Goal: Complete application form

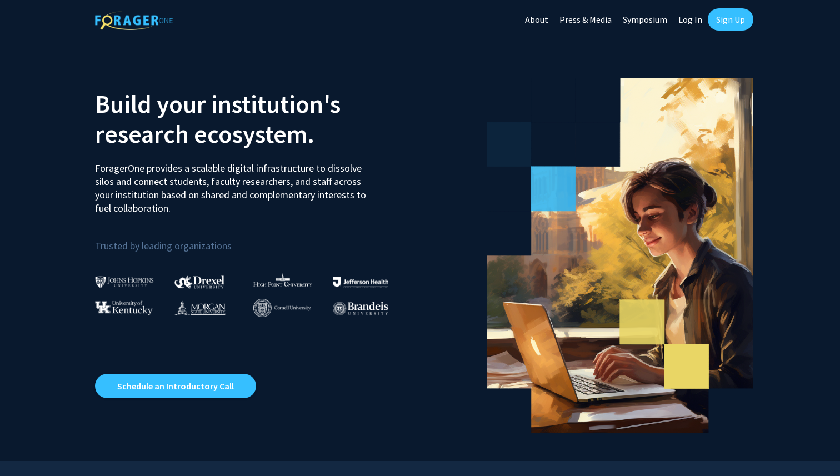
click at [729, 18] on link "Sign Up" at bounding box center [731, 19] width 46 height 22
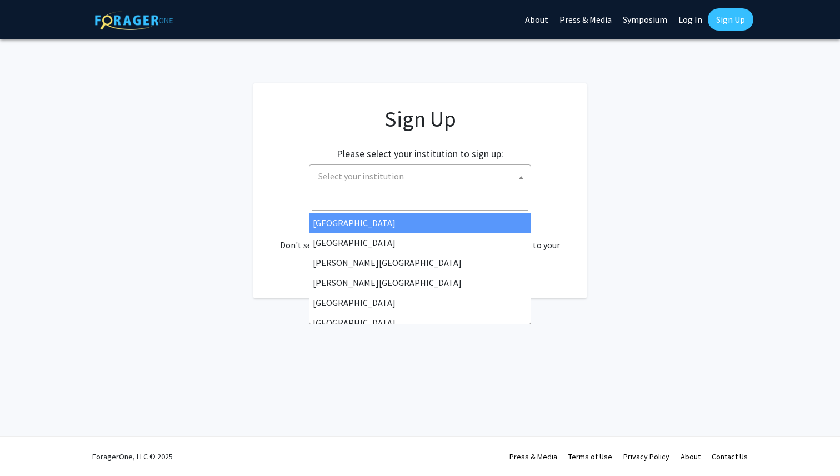
click at [448, 179] on span "Select your institution" at bounding box center [422, 176] width 217 height 23
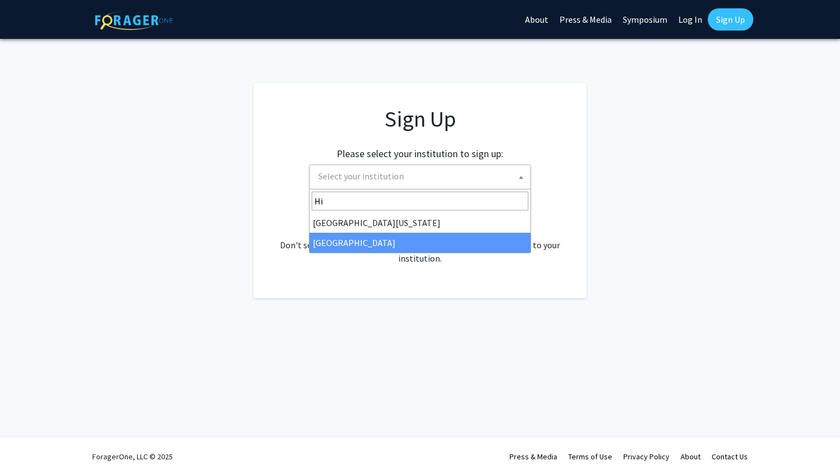
type input "Hi"
select select "2"
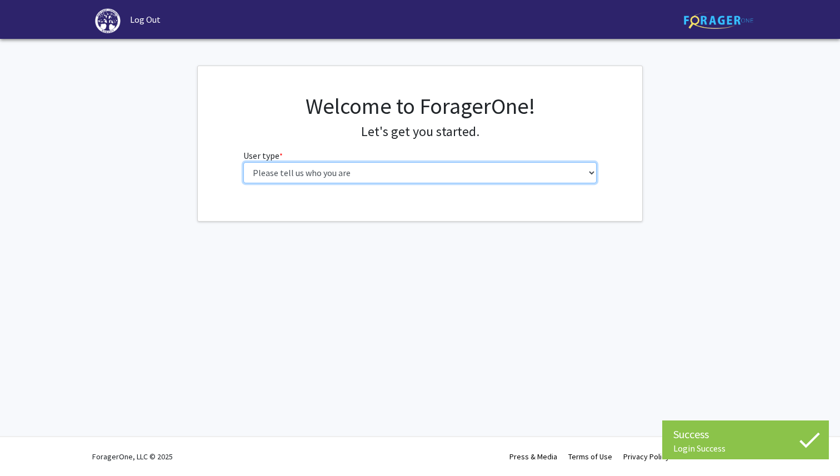
click at [579, 172] on select "Please tell us who you are Undergraduate Student Master's Student Doctoral Cand…" at bounding box center [420, 172] width 354 height 21
select select "1: undergrad"
click at [243, 162] on select "Please tell us who you are Undergraduate Student Master's Student Doctoral Cand…" at bounding box center [420, 172] width 354 height 21
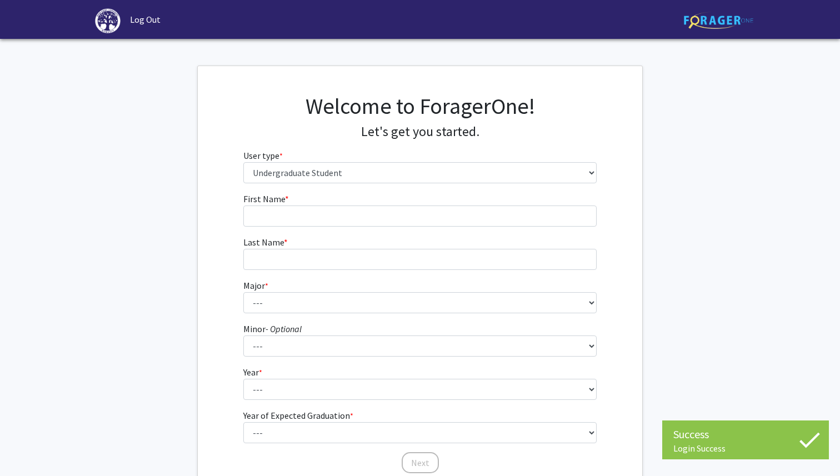
click at [467, 229] on form "First Name * required Last Name * required Major * required --- Accounting Actu…" at bounding box center [420, 327] width 354 height 271
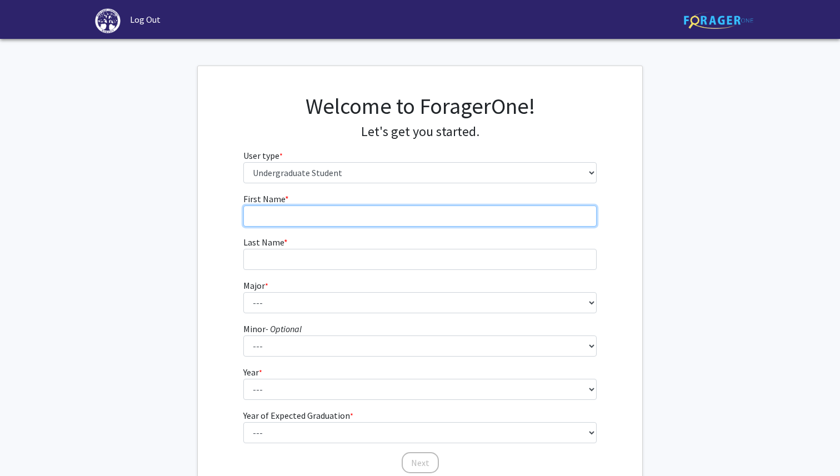
click at [467, 215] on input "First Name * required" at bounding box center [420, 216] width 354 height 21
type input "Addison"
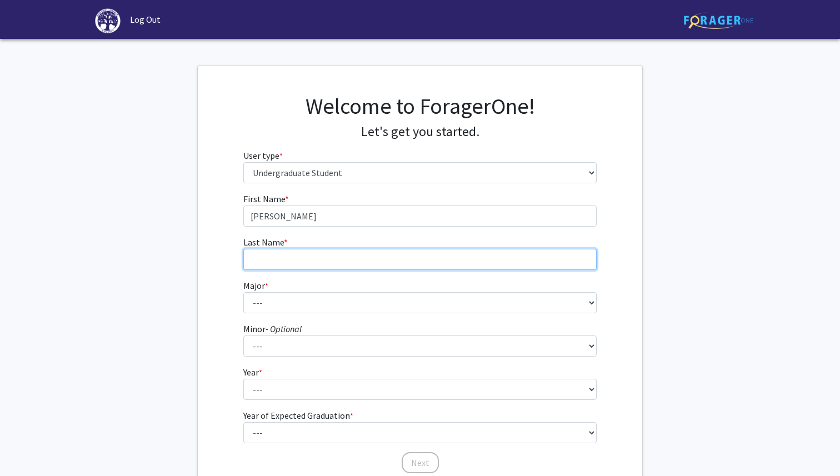
type input "Himmel"
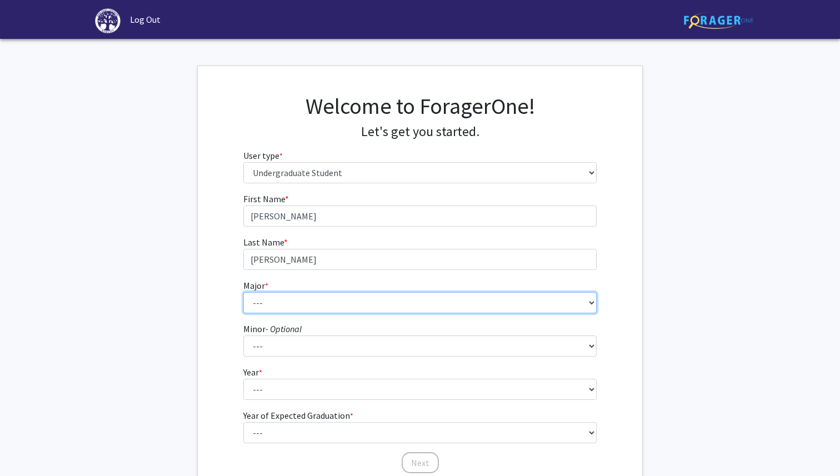
click at [346, 303] on select "--- Accounting Actuarial Science Advertising, Public Relations, and Strategic C…" at bounding box center [420, 302] width 354 height 21
select select "55: 204"
click at [243, 292] on select "--- Accounting Actuarial Science Advertising, Public Relations, and Strategic C…" at bounding box center [420, 302] width 354 height 21
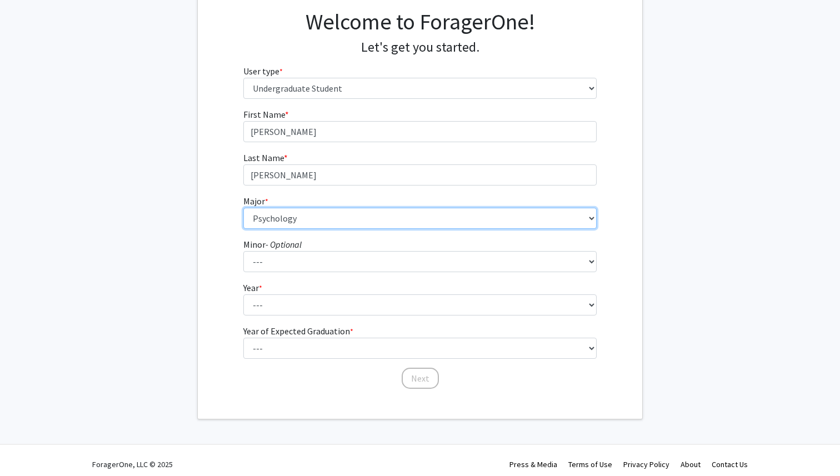
scroll to position [85, 0]
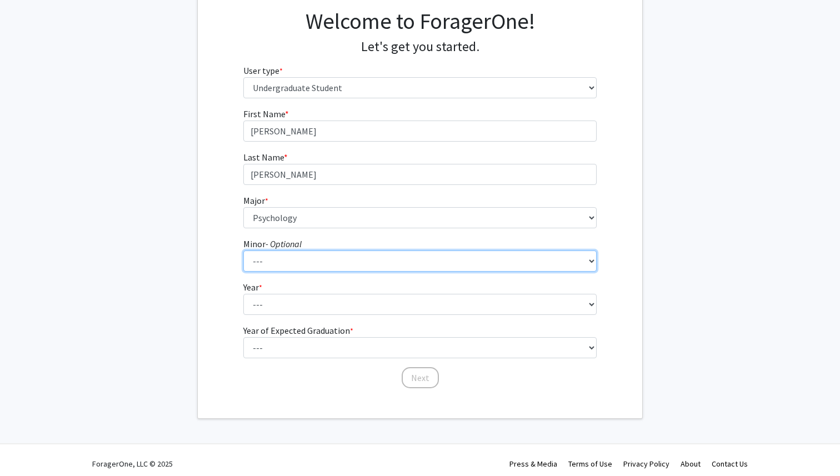
click at [344, 267] on select "--- Anthropology Chinese Civic Responsibility and Social Innovation Criminal Ju…" at bounding box center [420, 261] width 354 height 21
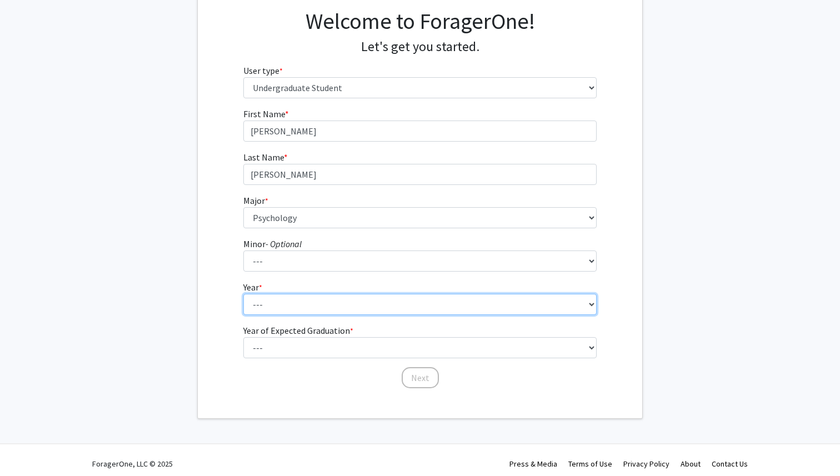
click at [459, 313] on select "--- First-year Sophomore Junior Senior Postbaccalaureate Certificate" at bounding box center [420, 304] width 354 height 21
select select "1: first-year"
click at [243, 294] on select "--- First-year Sophomore Junior Senior Postbaccalaureate Certificate" at bounding box center [420, 304] width 354 height 21
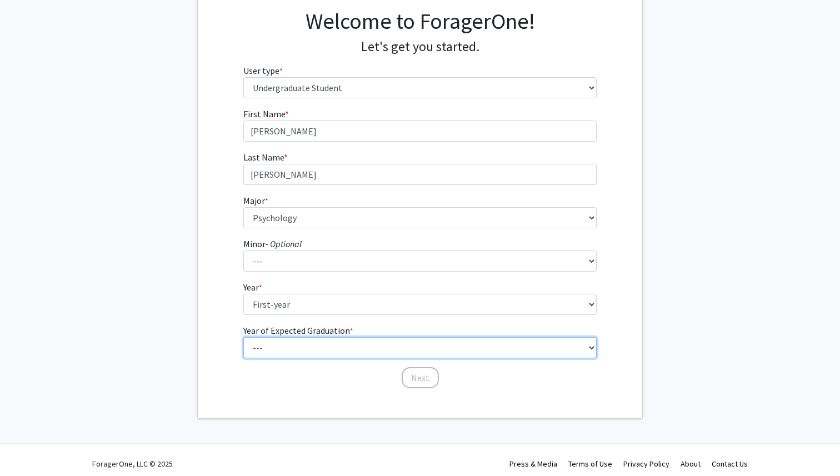
click at [443, 351] on select "--- 2025 2026 2027 2028 2029 2030 2031 2032 2033 2034" at bounding box center [420, 347] width 354 height 21
select select "5: 2029"
click at [243, 337] on select "--- 2025 2026 2027 2028 2029 2030 2031 2032 2033 2034" at bounding box center [420, 347] width 354 height 21
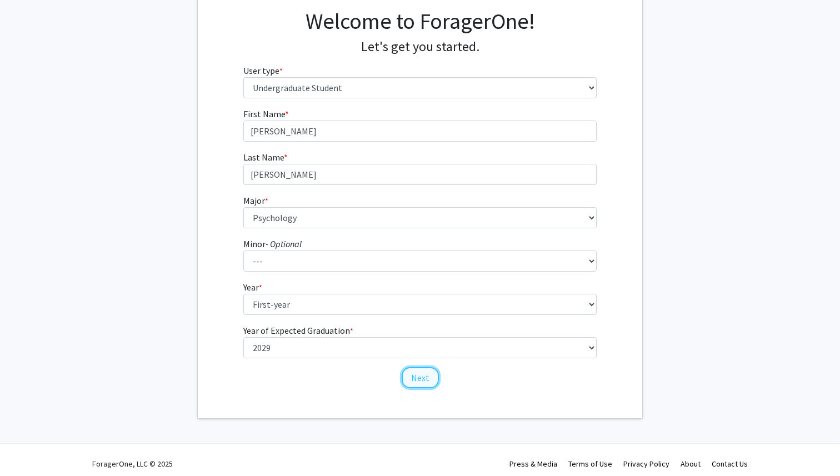
click at [424, 377] on button "Next" at bounding box center [420, 377] width 37 height 21
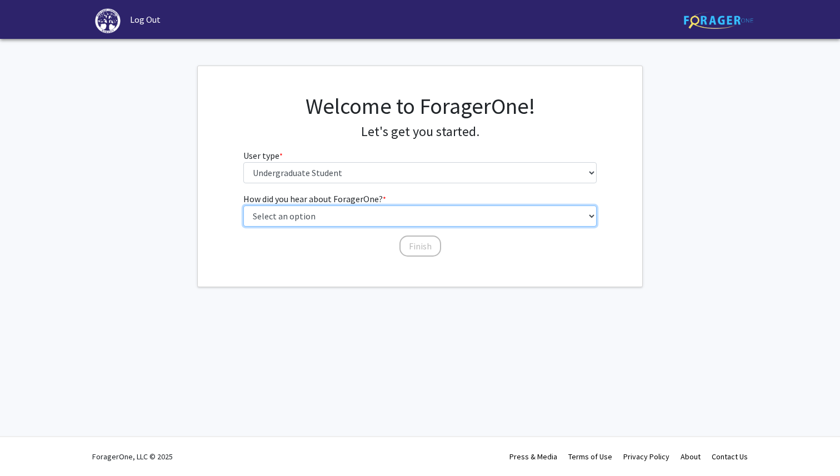
click at [443, 216] on select "Select an option Peer/student recommendation Faculty/staff recommendation Unive…" at bounding box center [420, 216] width 354 height 21
select select "2: faculty_recommendation"
click at [243, 206] on select "Select an option Peer/student recommendation Faculty/staff recommendation Unive…" at bounding box center [420, 216] width 354 height 21
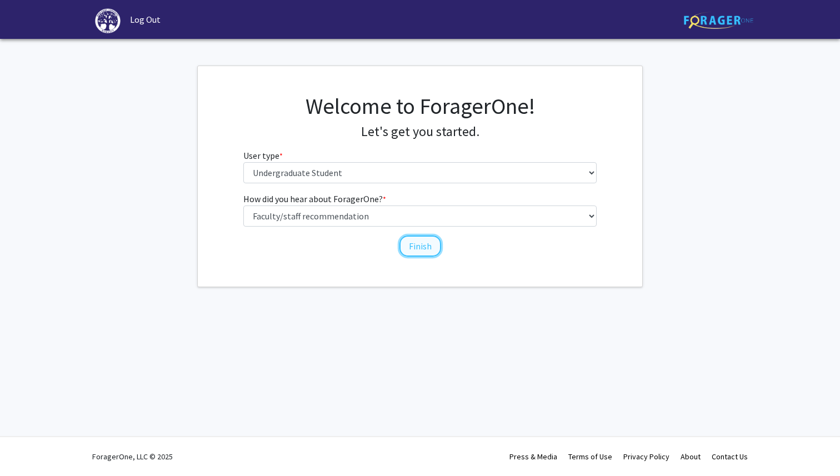
click at [422, 244] on button "Finish" at bounding box center [421, 246] width 42 height 21
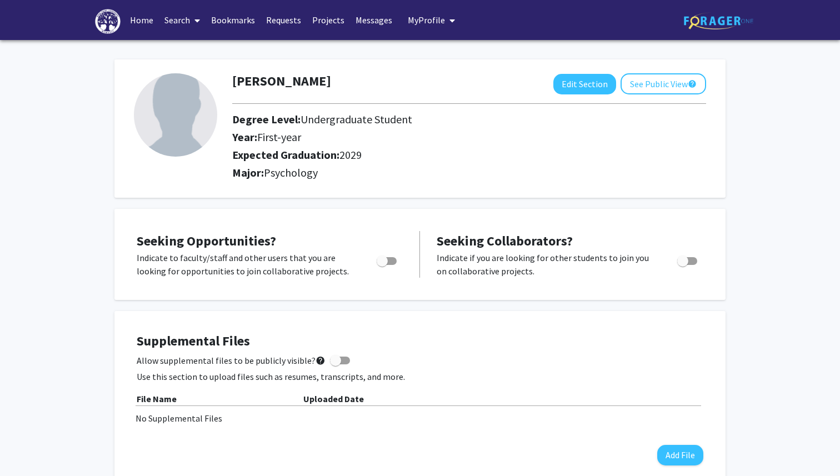
click at [181, 21] on link "Search" at bounding box center [182, 20] width 47 height 39
click at [204, 52] on span "Faculty/Staff" at bounding box center [200, 51] width 82 height 22
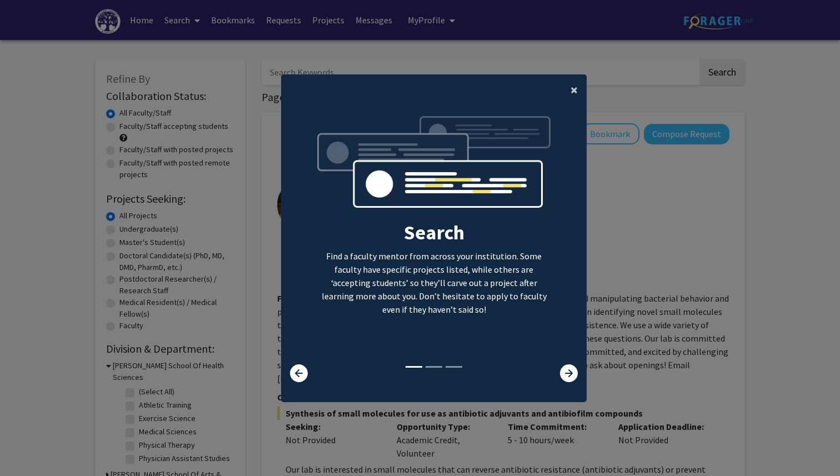
click at [575, 92] on span "×" at bounding box center [574, 89] width 7 height 17
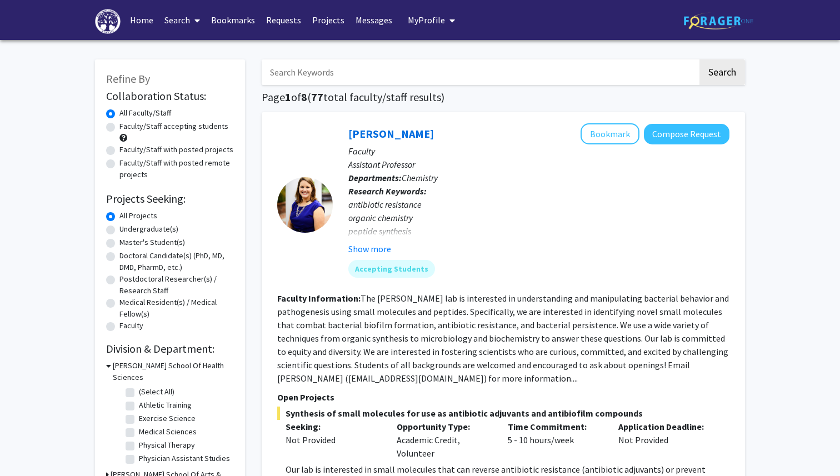
click at [653, 79] on input "Search Keywords" at bounding box center [480, 72] width 436 height 26
type input "psychology"
click at [700, 59] on button "Search" at bounding box center [723, 72] width 46 height 26
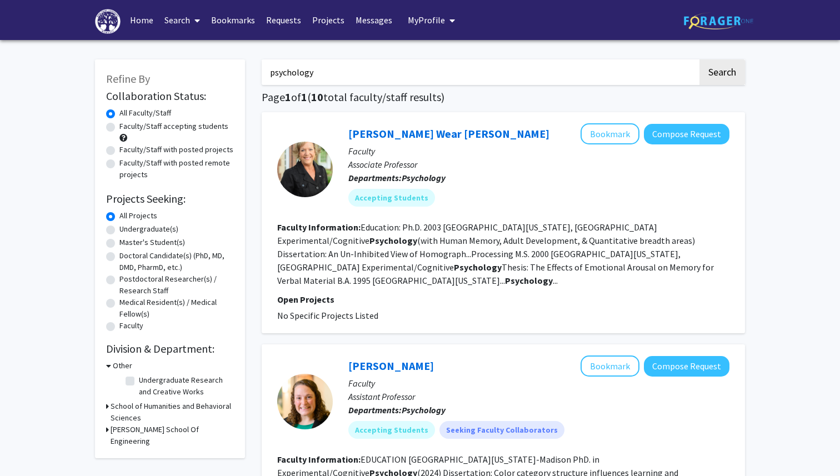
click at [577, 228] on fg-read-more "Education: Ph.D. 2003 University of Texas, Arlington Experimental/Cognitive Psy…" at bounding box center [495, 254] width 437 height 64
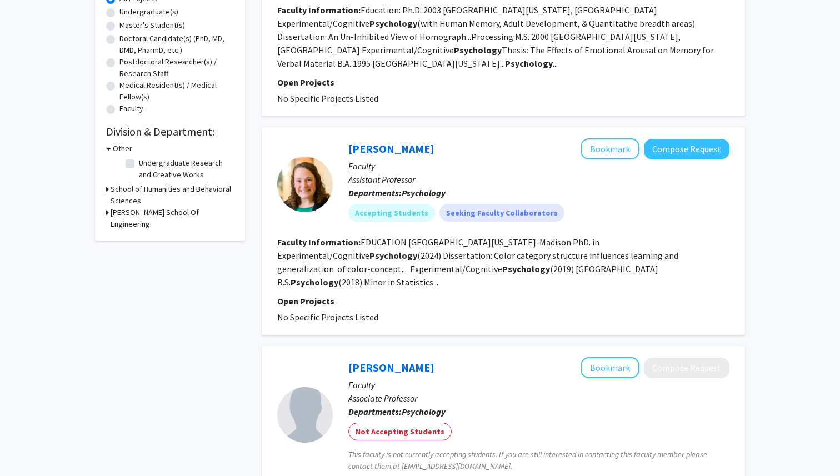
scroll to position [218, 0]
